Goal: Information Seeking & Learning: Learn about a topic

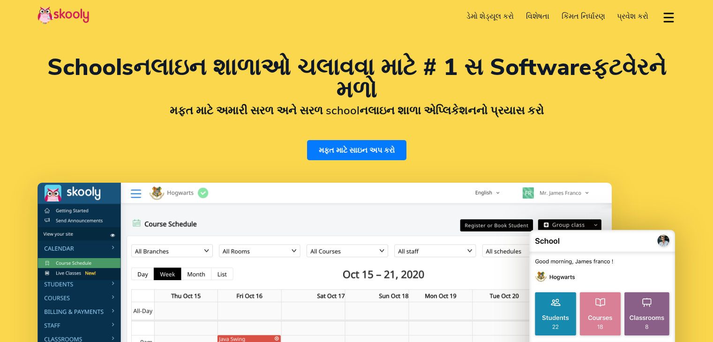
select select "gu"
select select "91"
select select "India"
select select "Asia/Kolkata"
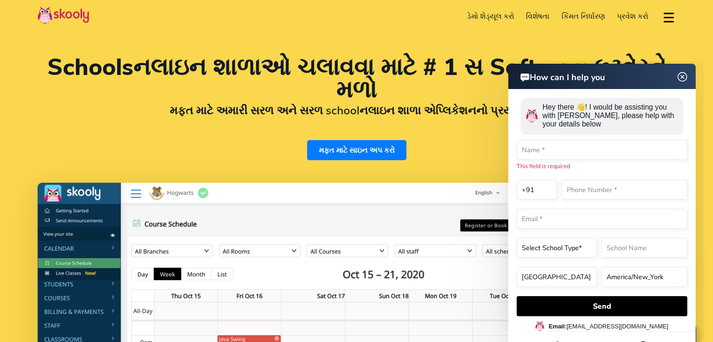
click at [682, 76] on img at bounding box center [683, 77] width 18 height 12
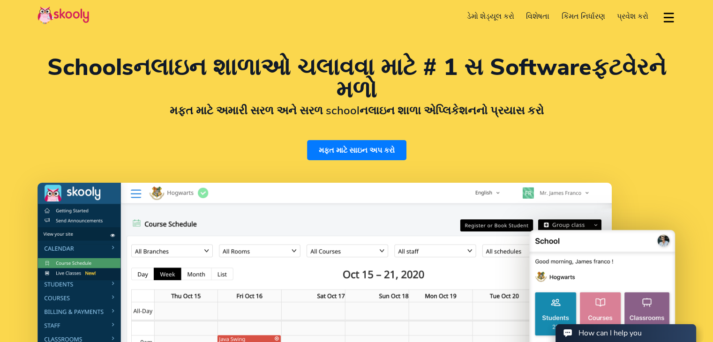
click at [587, 19] on span "કિંમત નિર્ધારણ" at bounding box center [584, 16] width 44 height 10
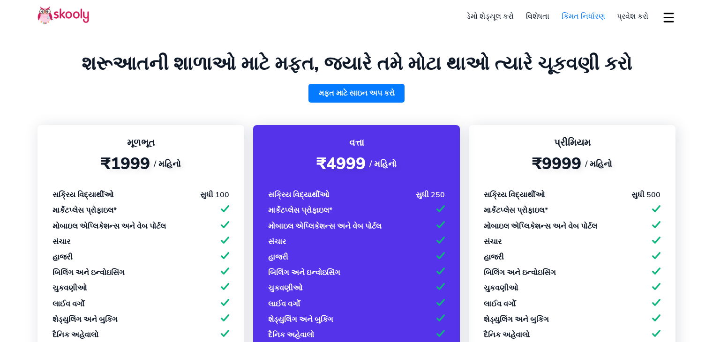
select select "gu"
select select "91"
select select "[GEOGRAPHIC_DATA]"
select select "[GEOGRAPHIC_DATA]/[GEOGRAPHIC_DATA]"
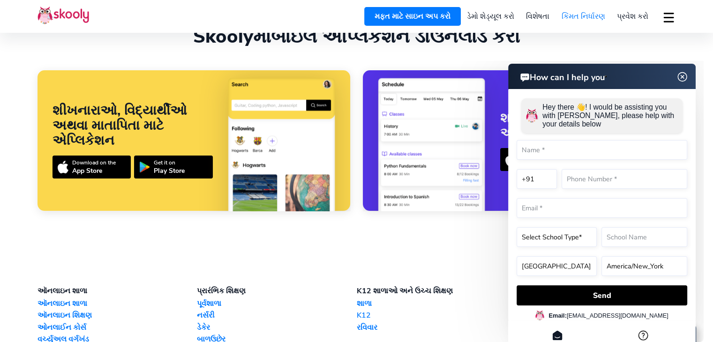
scroll to position [900, 0]
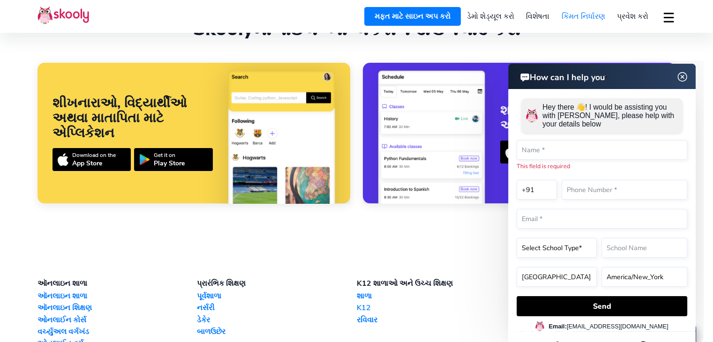
click at [679, 77] on img at bounding box center [683, 77] width 18 height 12
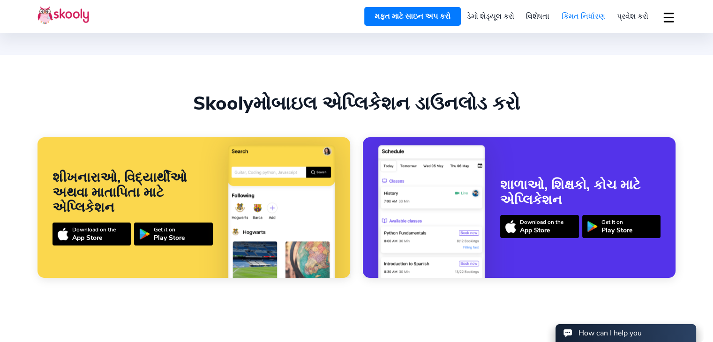
scroll to position [829, 0]
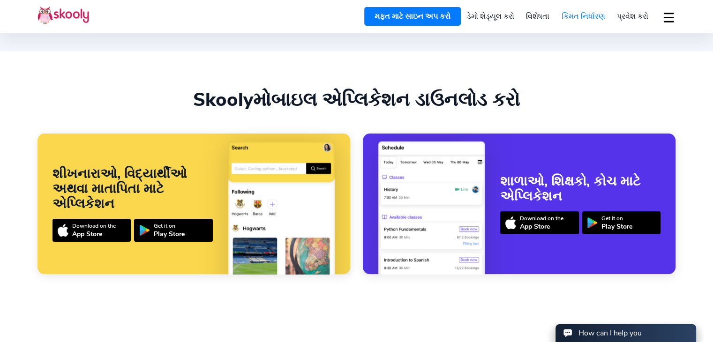
click at [428, 200] on img at bounding box center [431, 248] width 107 height 216
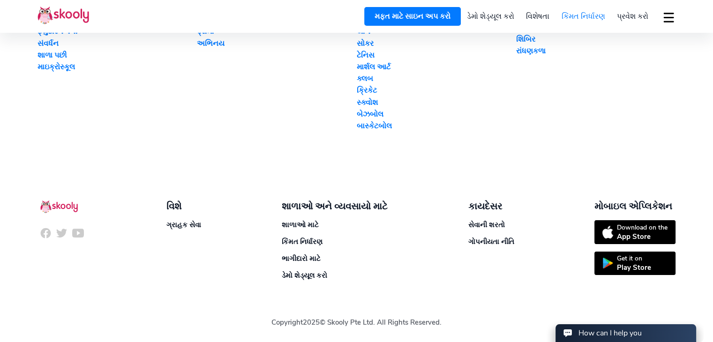
scroll to position [1303, 0]
click at [294, 221] on link "શાળાઓ માટે" at bounding box center [300, 224] width 37 height 9
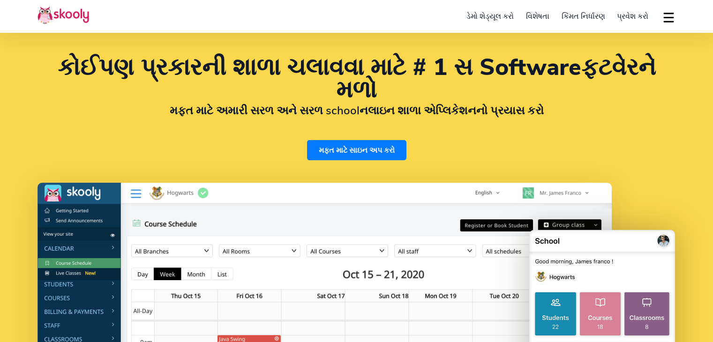
select select "gu"
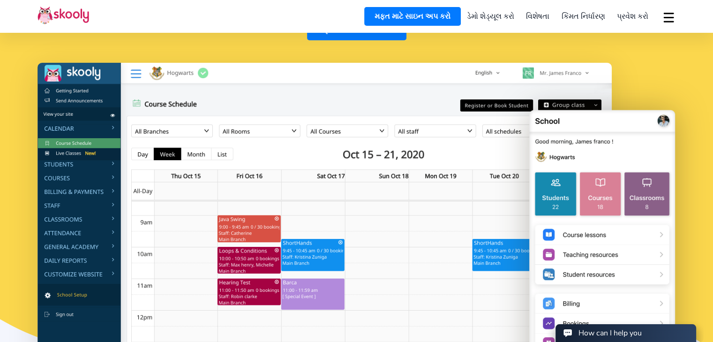
scroll to position [188, 0]
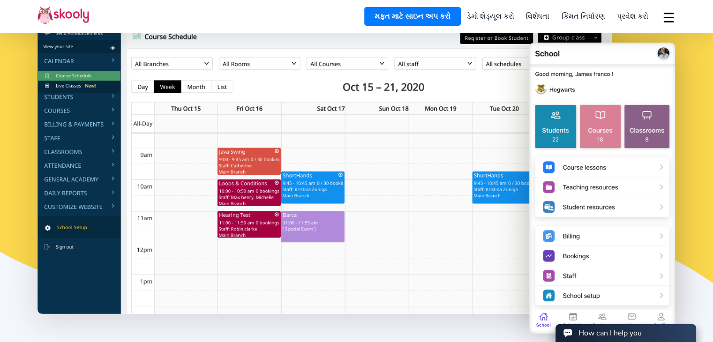
select select "91"
select select "[GEOGRAPHIC_DATA]"
select select "[GEOGRAPHIC_DATA]/[GEOGRAPHIC_DATA]"
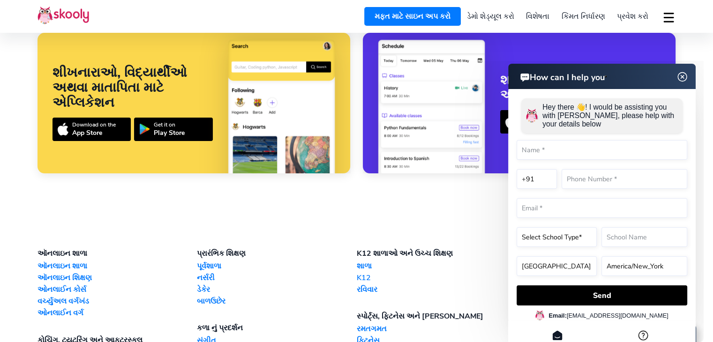
scroll to position [2016, 0]
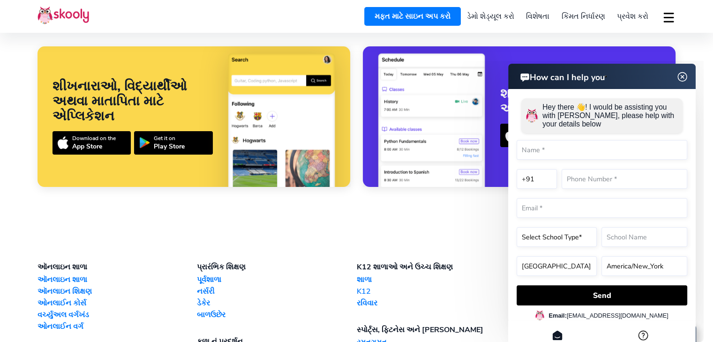
click at [679, 76] on img at bounding box center [683, 77] width 18 height 12
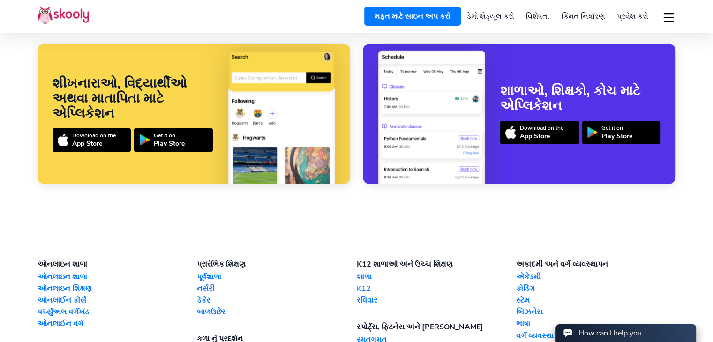
scroll to position [1922, 0]
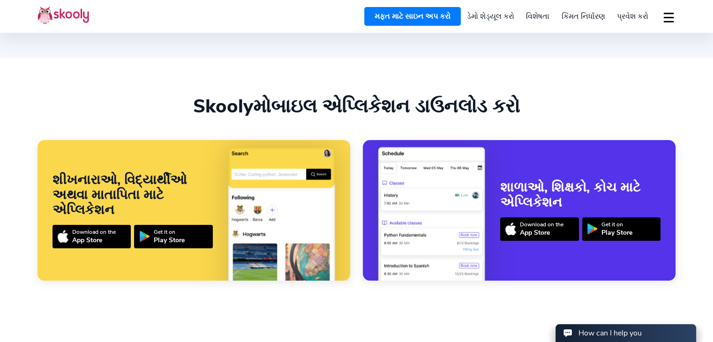
click at [413, 179] on img at bounding box center [431, 254] width 107 height 216
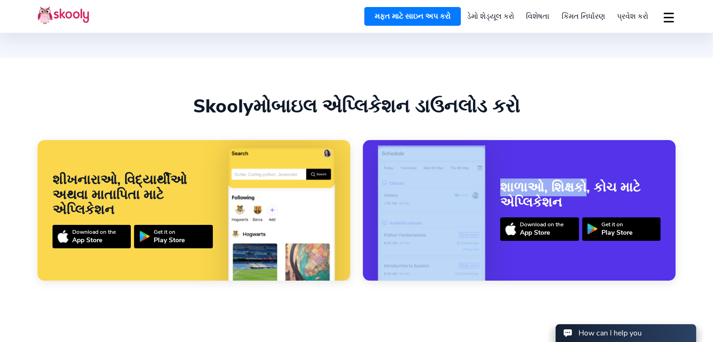
drag, startPoint x: 535, startPoint y: 204, endPoint x: 385, endPoint y: 205, distance: 150.0
click at [377, 209] on div "શાળાઓ, શિક્ષકો, કોચ માટે એપ્લિકેશન Download on the App Store Get it on Play Sto…" at bounding box center [519, 210] width 313 height 141
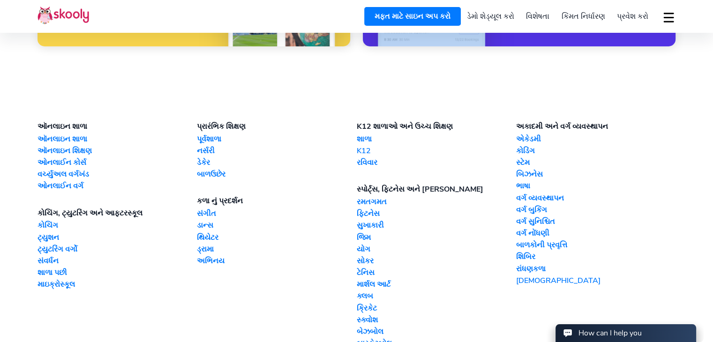
click at [367, 144] on link "શાળા" at bounding box center [436, 139] width 159 height 10
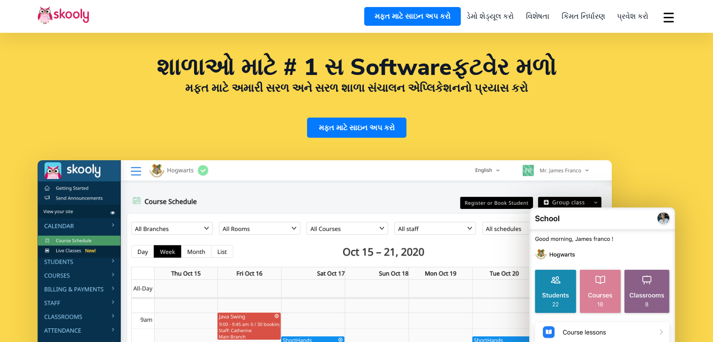
select select "gu"
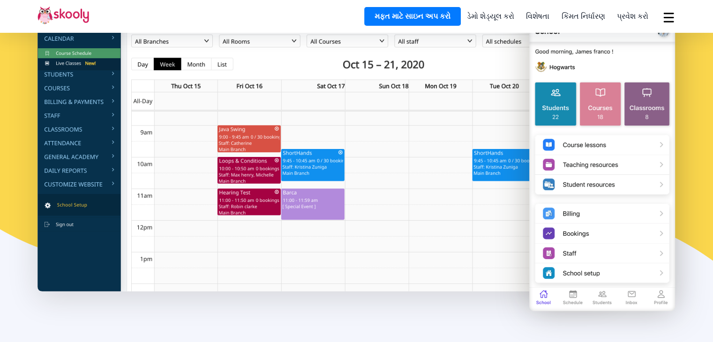
select select "91"
select select "India"
select select "Asia/Kolkata"
click at [74, 77] on img at bounding box center [325, 132] width 574 height 319
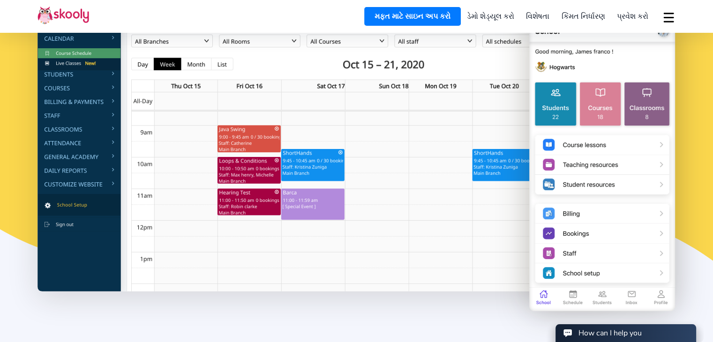
click at [66, 88] on img at bounding box center [325, 132] width 574 height 319
click at [69, 109] on img at bounding box center [325, 132] width 574 height 319
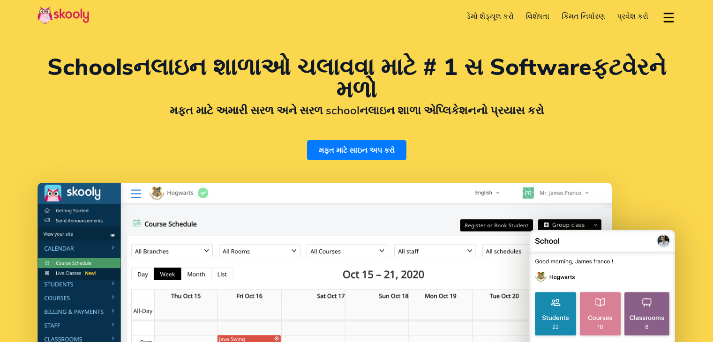
select select "gu"
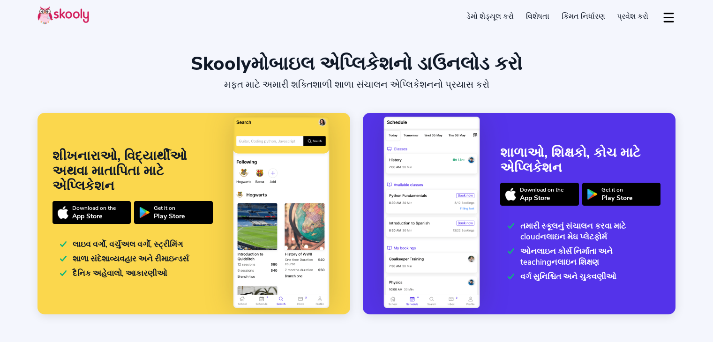
select select "gu"
select select "91"
select select "[GEOGRAPHIC_DATA]"
select select "[GEOGRAPHIC_DATA]/[GEOGRAPHIC_DATA]"
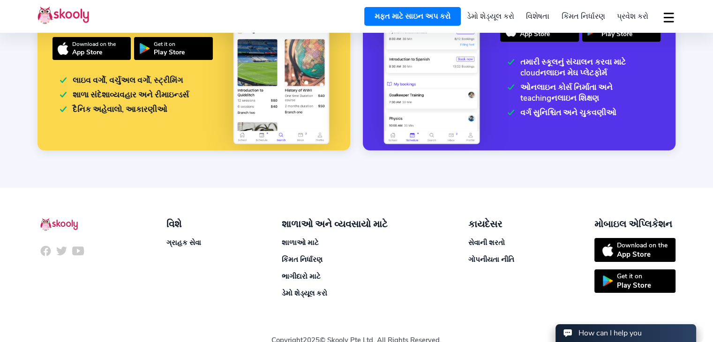
scroll to position [186, 0]
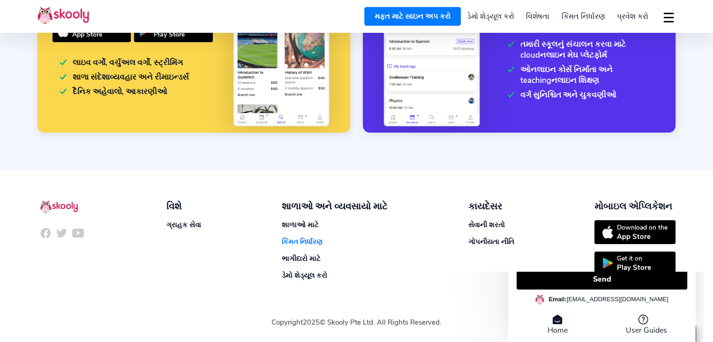
click at [300, 239] on span "કિંમત નિર્ધારણ" at bounding box center [302, 241] width 41 height 9
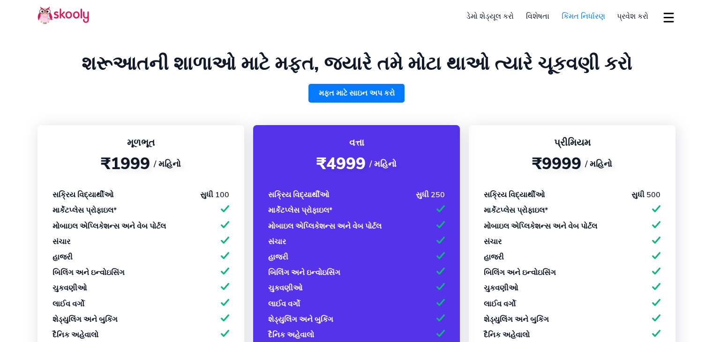
select select "gu"
select select "91"
select select "[GEOGRAPHIC_DATA]"
select select "[GEOGRAPHIC_DATA]/[GEOGRAPHIC_DATA]"
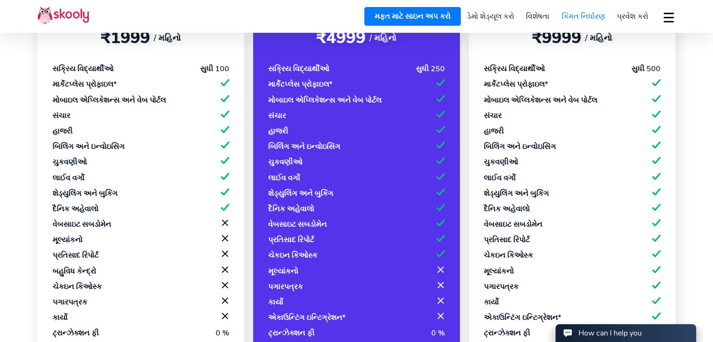
scroll to position [141, 0]
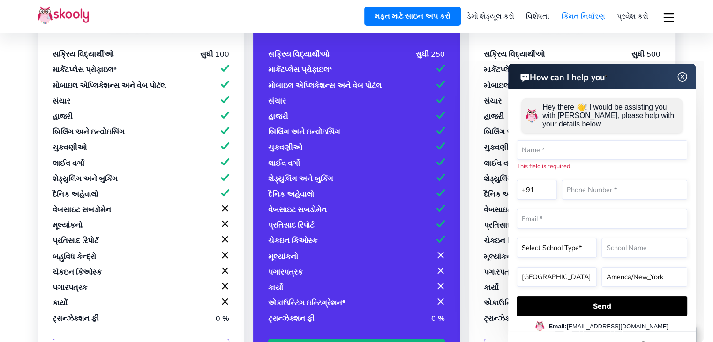
click at [682, 75] on img at bounding box center [683, 77] width 18 height 12
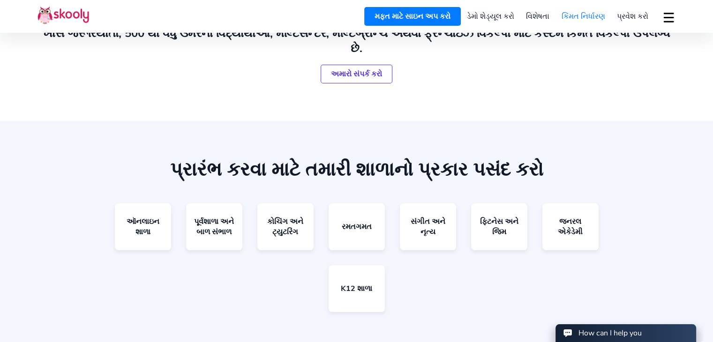
scroll to position [656, 0]
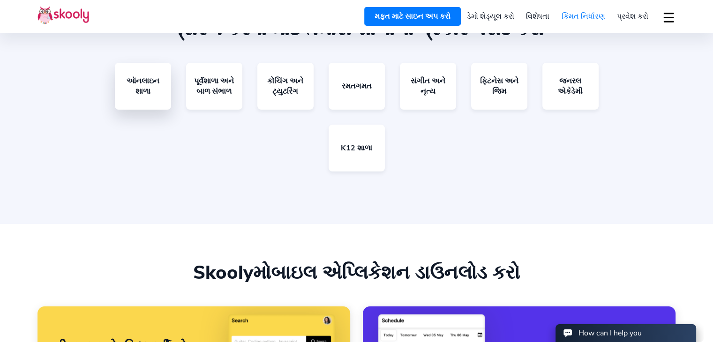
click at [148, 106] on link "ઑનલાઇન શાળા" at bounding box center [143, 86] width 56 height 47
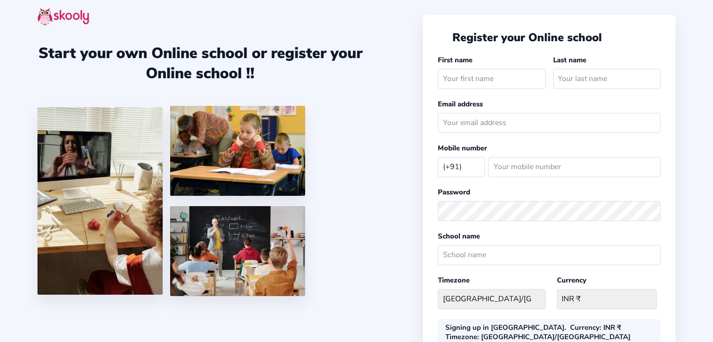
select select "IN"
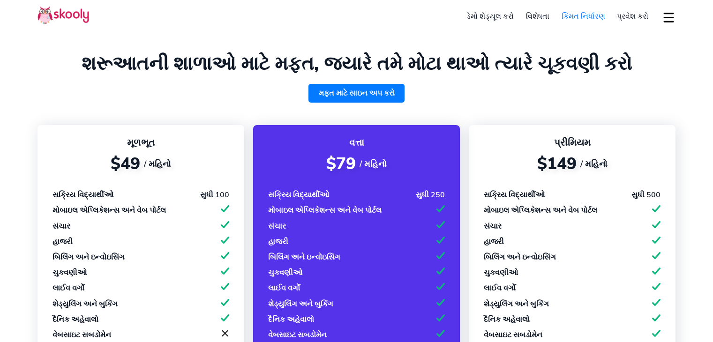
select select "gu"
